Goal: Transaction & Acquisition: Purchase product/service

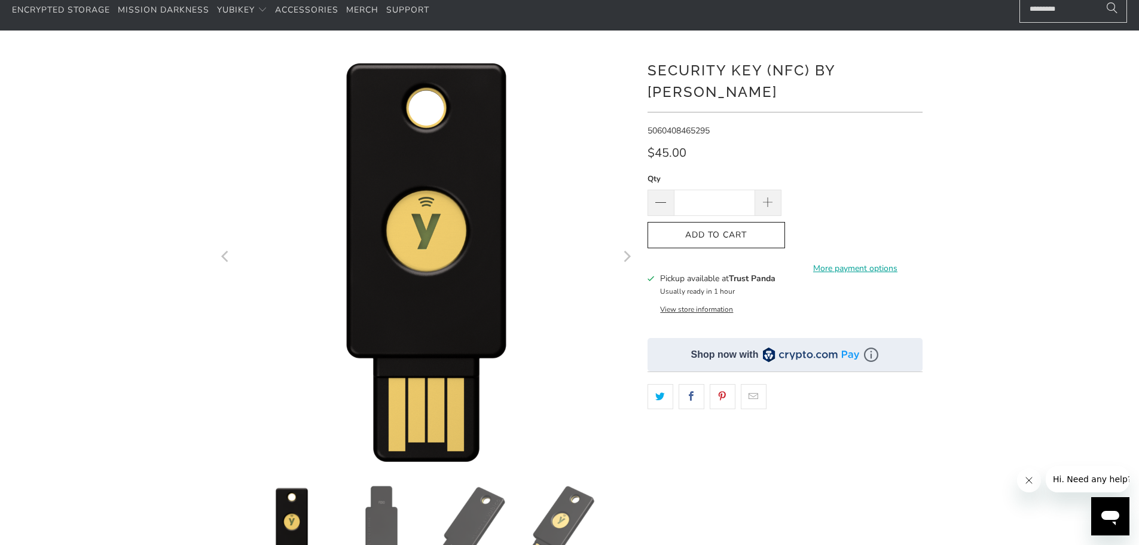
scroll to position [60, 0]
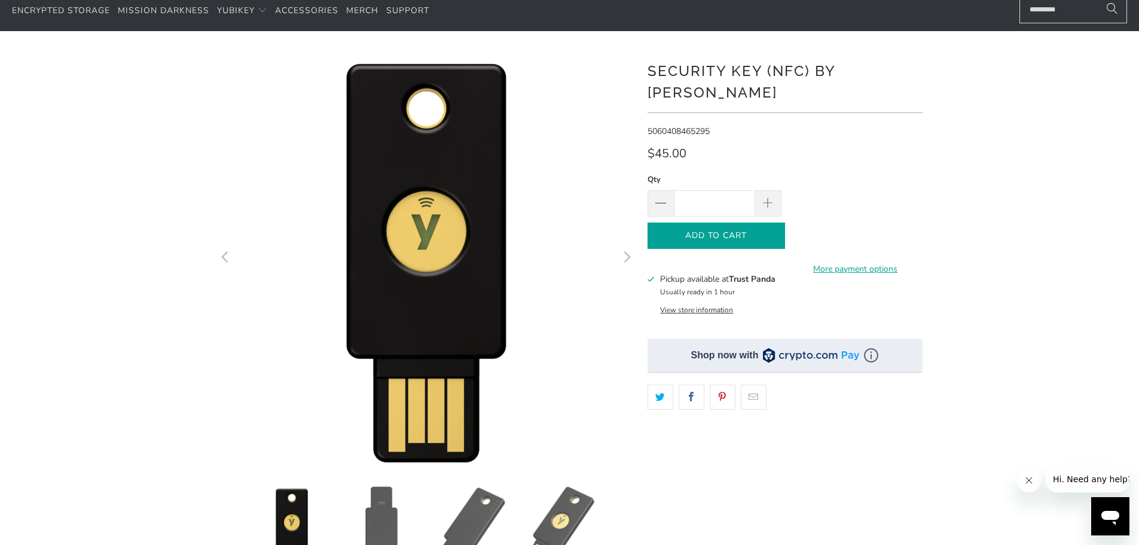
click at [740, 231] on span "Add to Cart" at bounding box center [716, 236] width 112 height 10
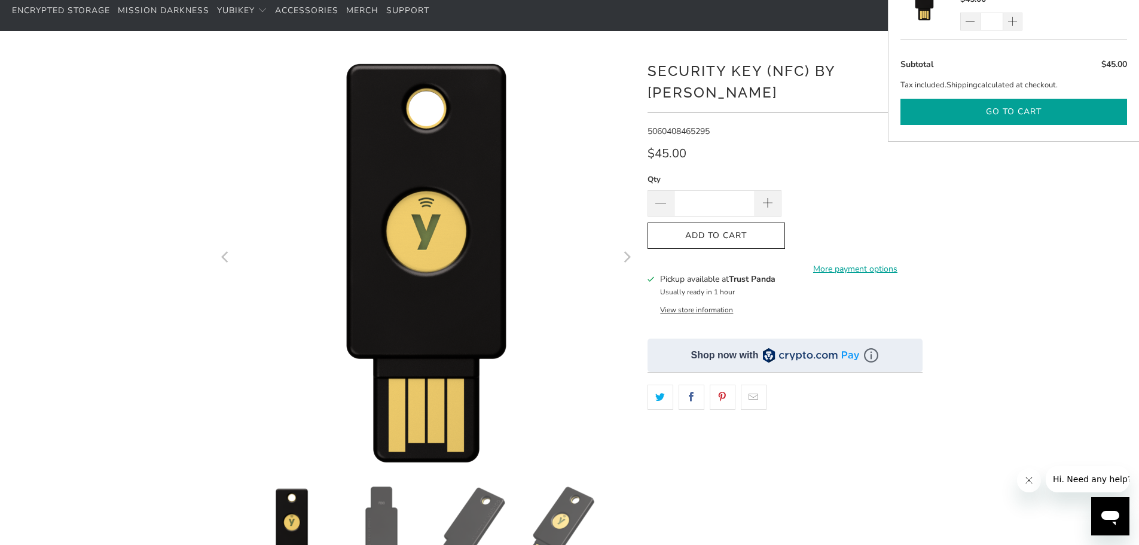
click at [1021, 115] on button "Go to cart" at bounding box center [1013, 112] width 227 height 27
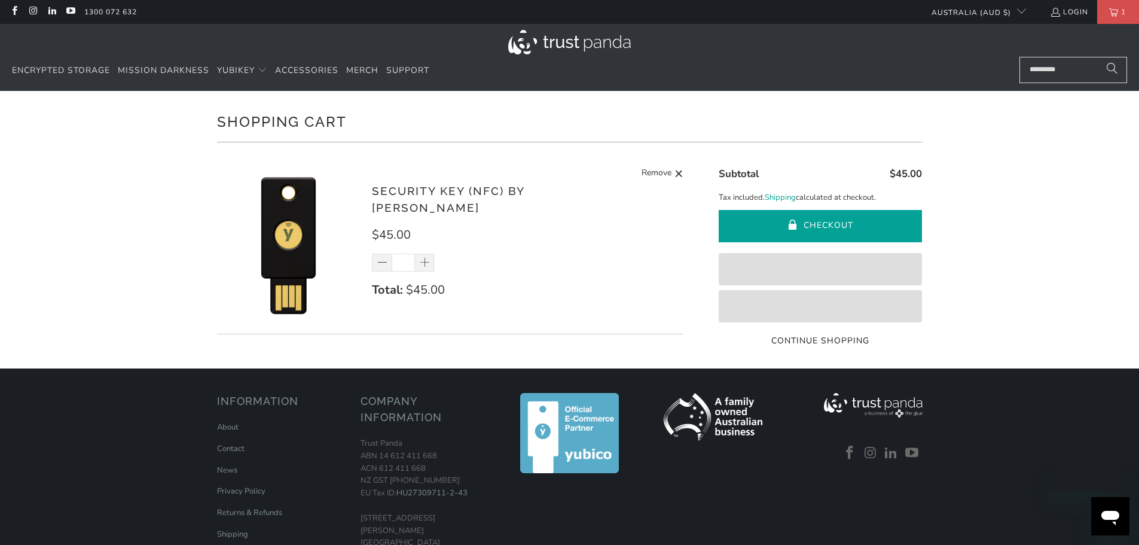
click at [832, 227] on button "Checkout" at bounding box center [820, 226] width 203 height 32
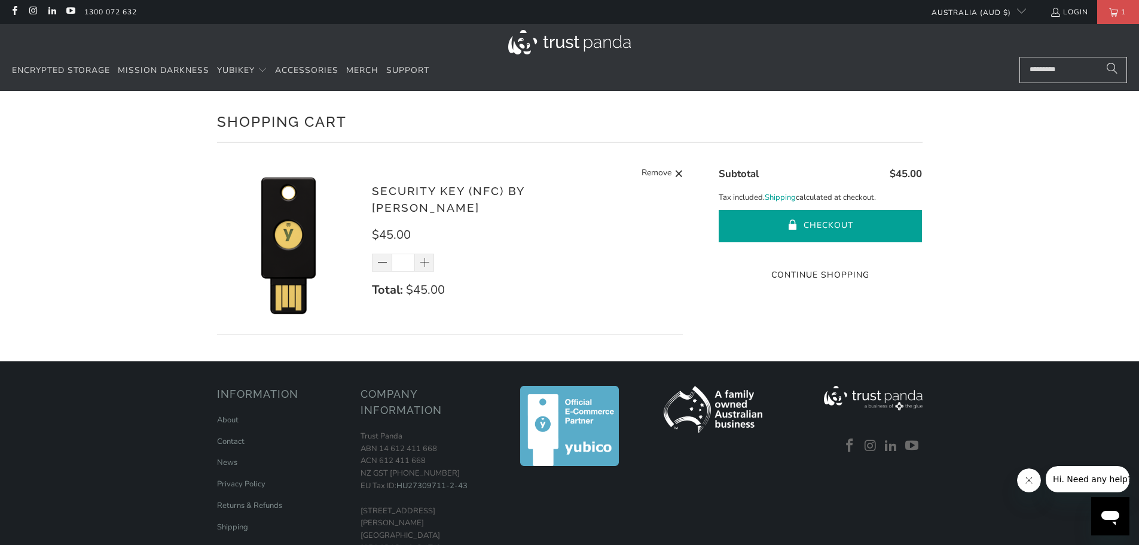
click at [867, 232] on button "Checkout" at bounding box center [820, 226] width 203 height 32
